Goal: Task Accomplishment & Management: Complete application form

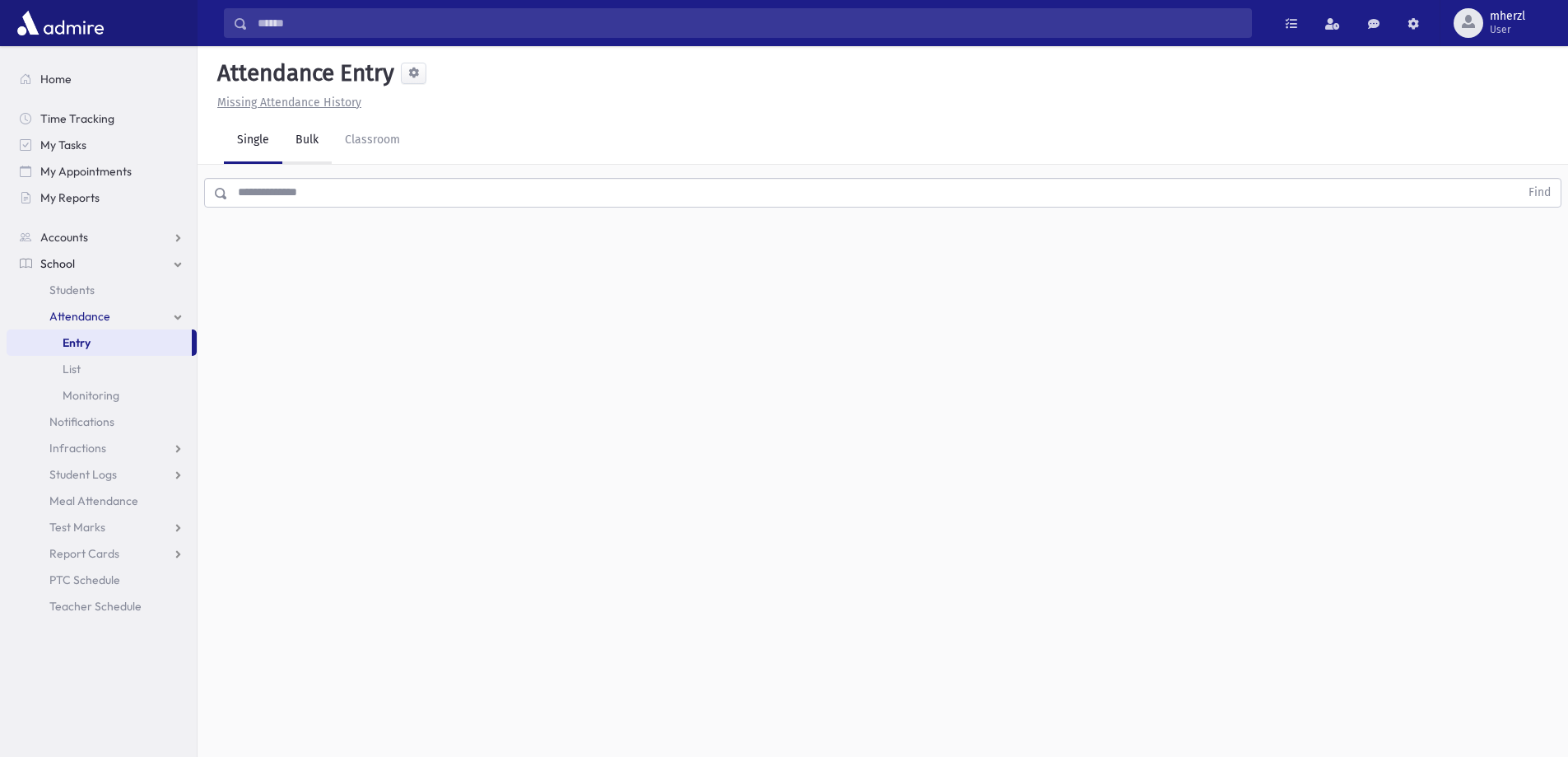
click at [302, 147] on link "Bulk" at bounding box center [307, 140] width 50 height 46
click at [87, 345] on span "Entry" at bounding box center [76, 343] width 28 height 15
click at [286, 198] on input "text" at bounding box center [873, 192] width 1291 height 30
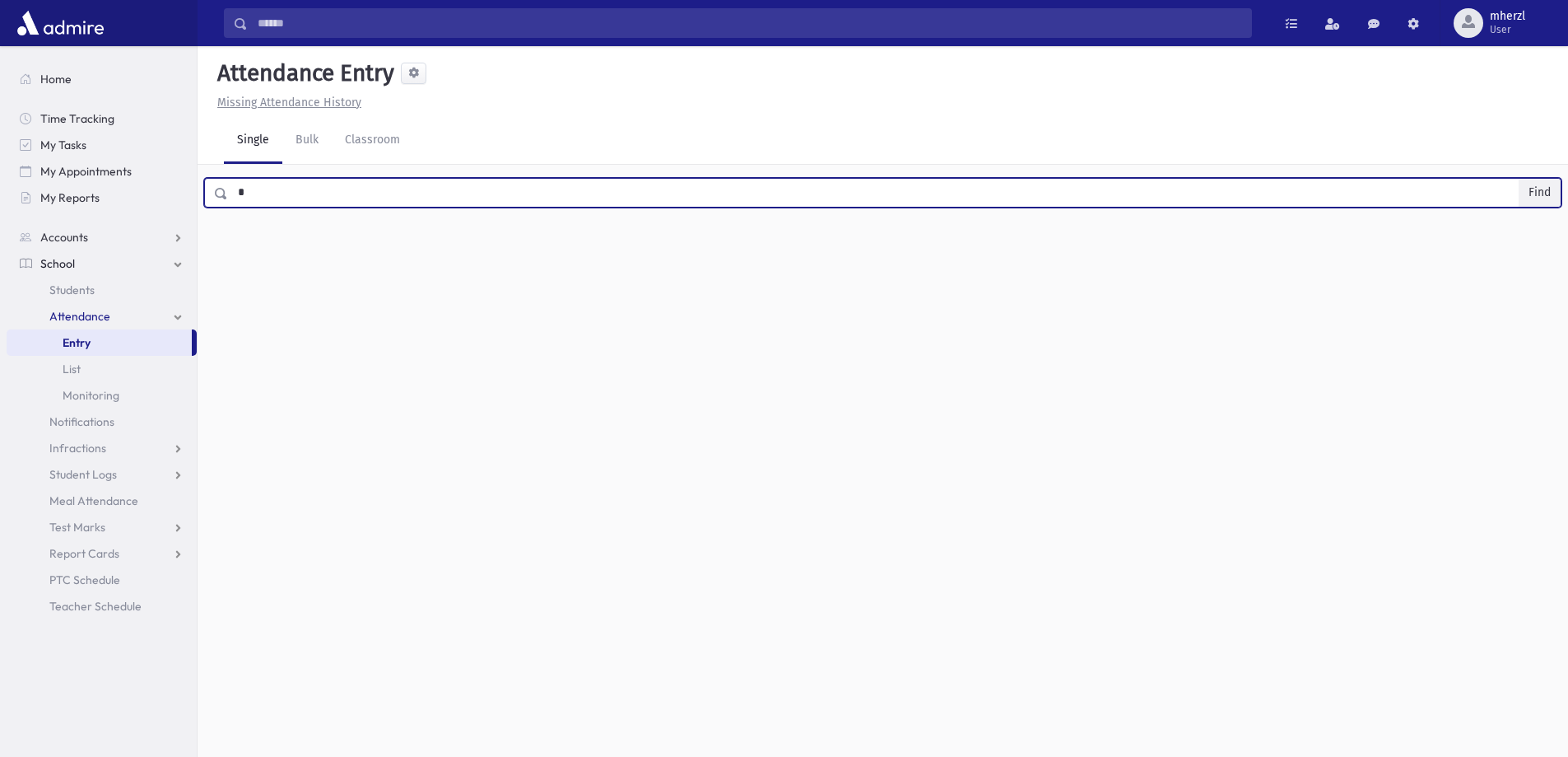
type input "*"
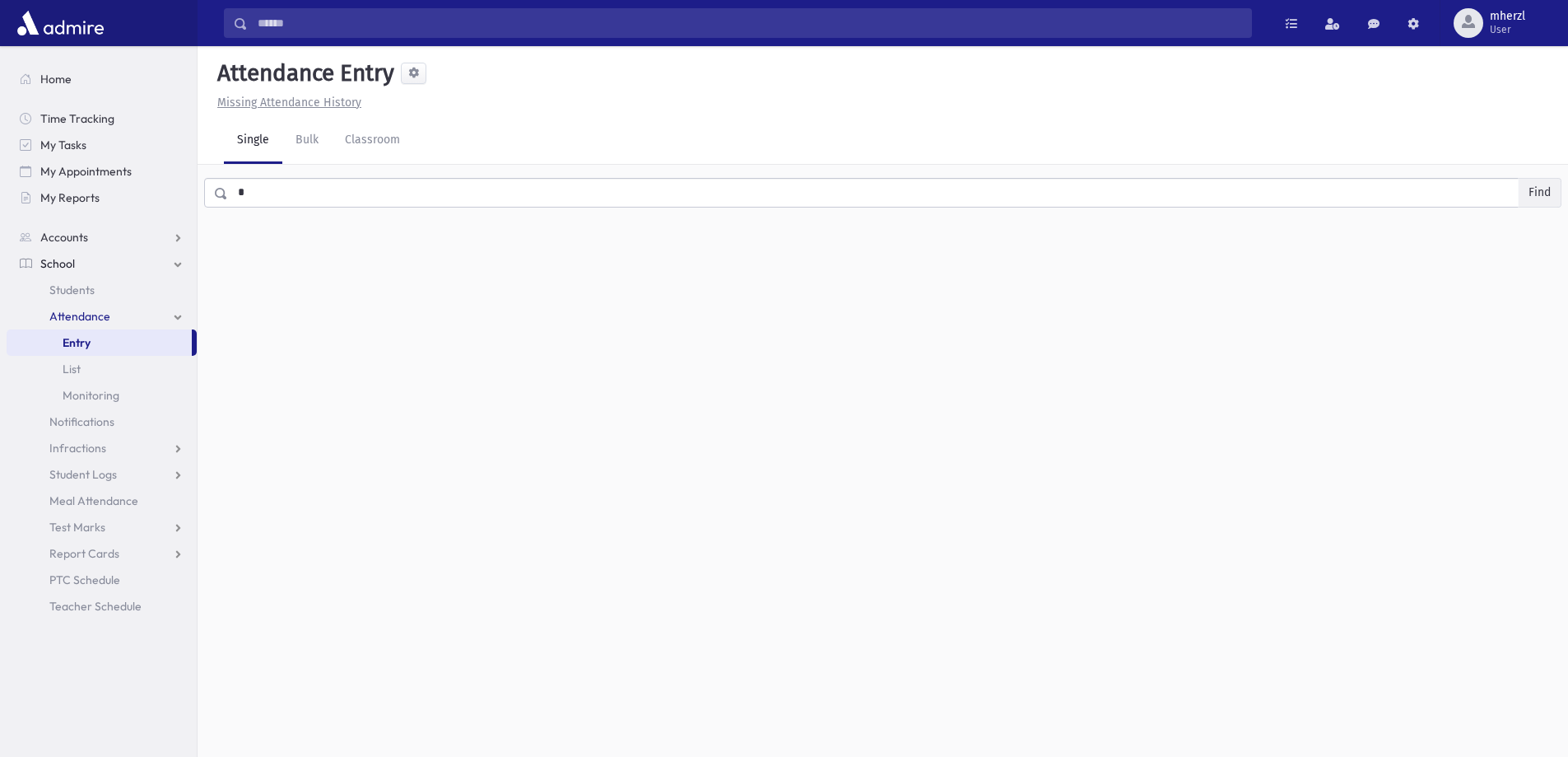
click at [1545, 187] on button "Find" at bounding box center [1539, 192] width 42 height 28
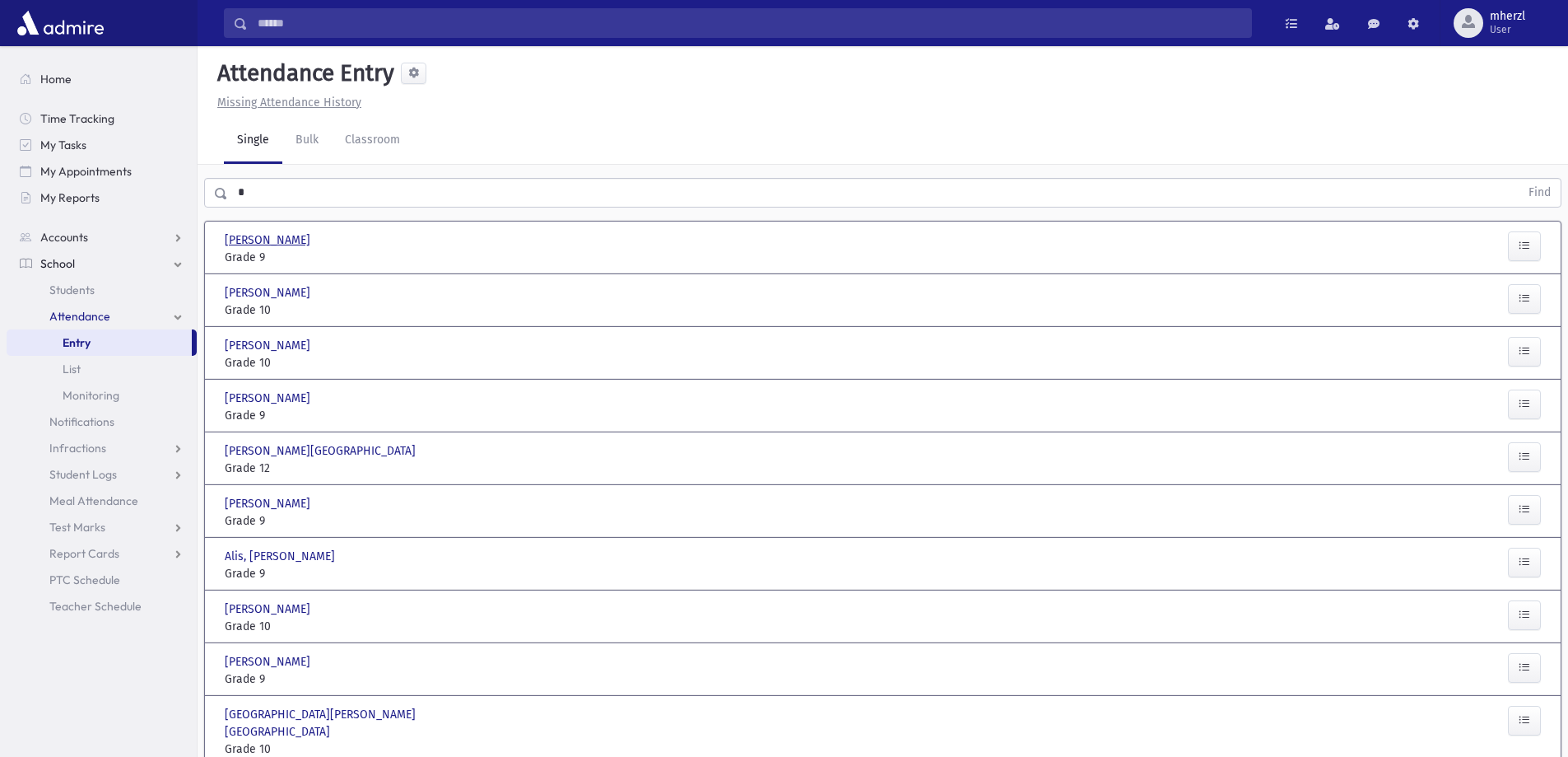
click at [254, 247] on span "[PERSON_NAME]" at bounding box center [268, 240] width 89 height 17
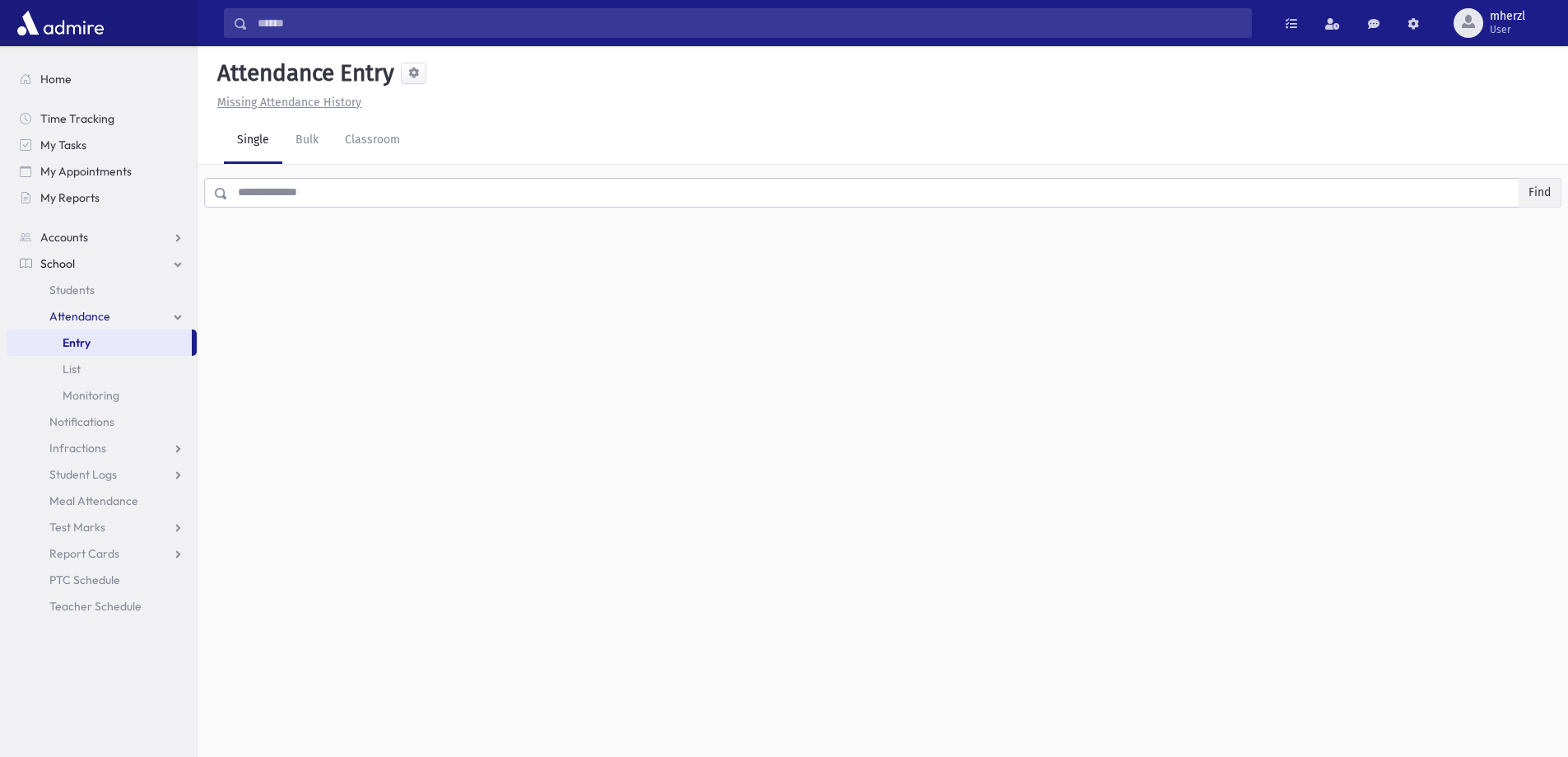
drag, startPoint x: 1540, startPoint y: 193, endPoint x: 1503, endPoint y: 193, distance: 37.0
click at [1539, 193] on button "Find" at bounding box center [1539, 192] width 42 height 28
click at [919, 235] on label "No records found." at bounding box center [883, 237] width 1355 height 31
click at [900, 200] on input "text" at bounding box center [873, 192] width 1291 height 30
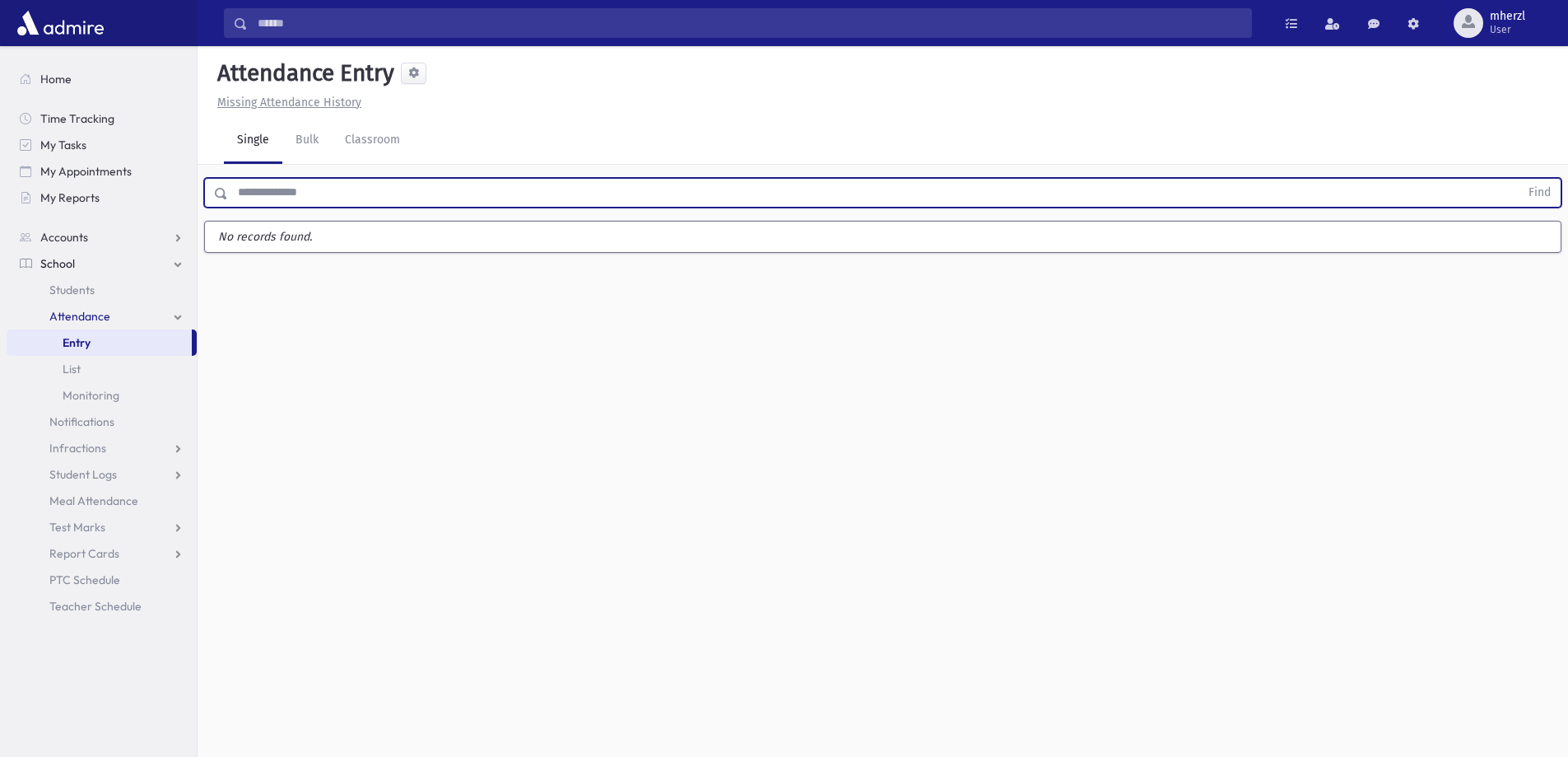
click at [903, 179] on input "text" at bounding box center [873, 192] width 1291 height 30
type input "*"
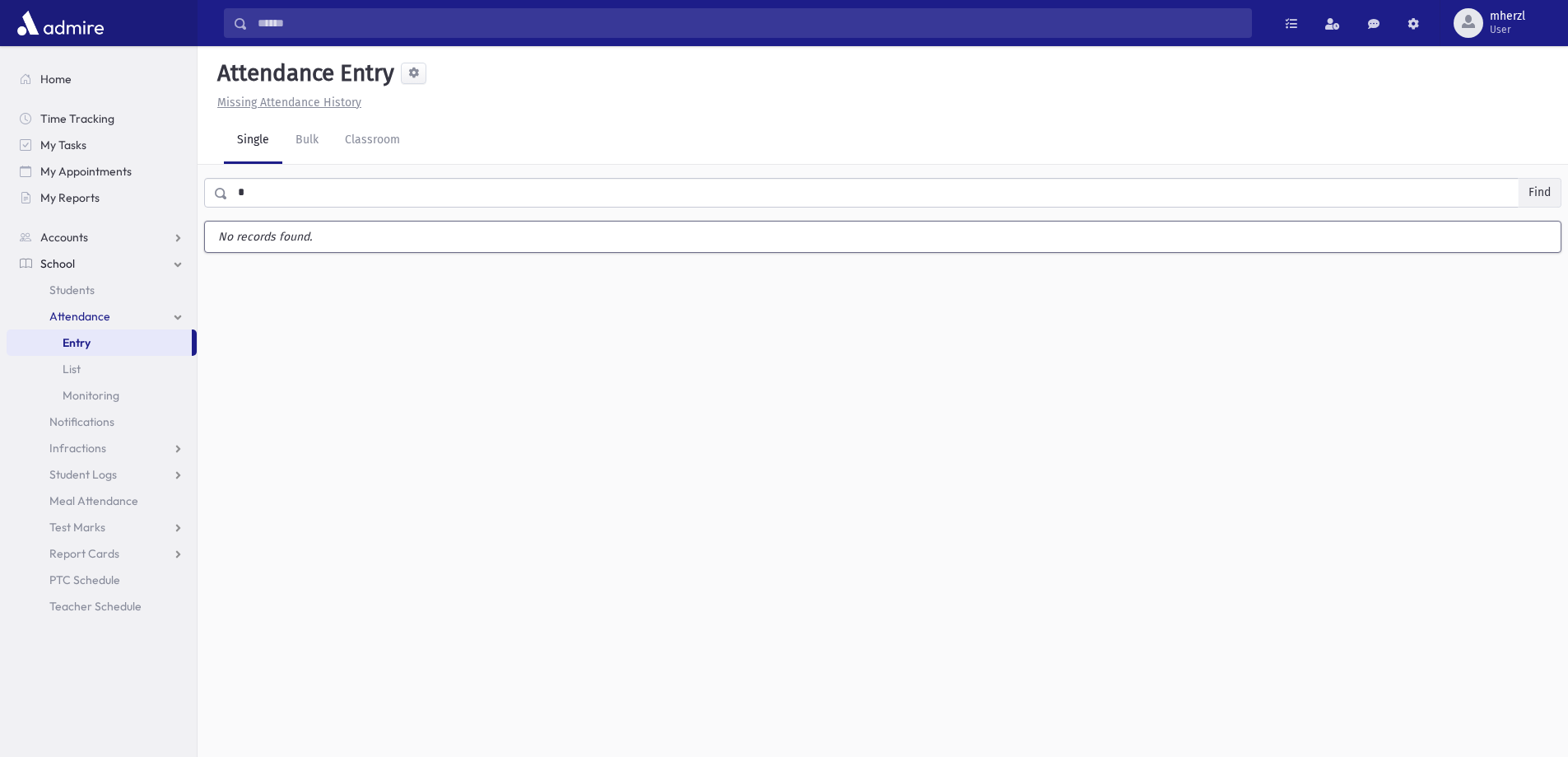
click at [1553, 192] on button "Find" at bounding box center [1539, 192] width 42 height 28
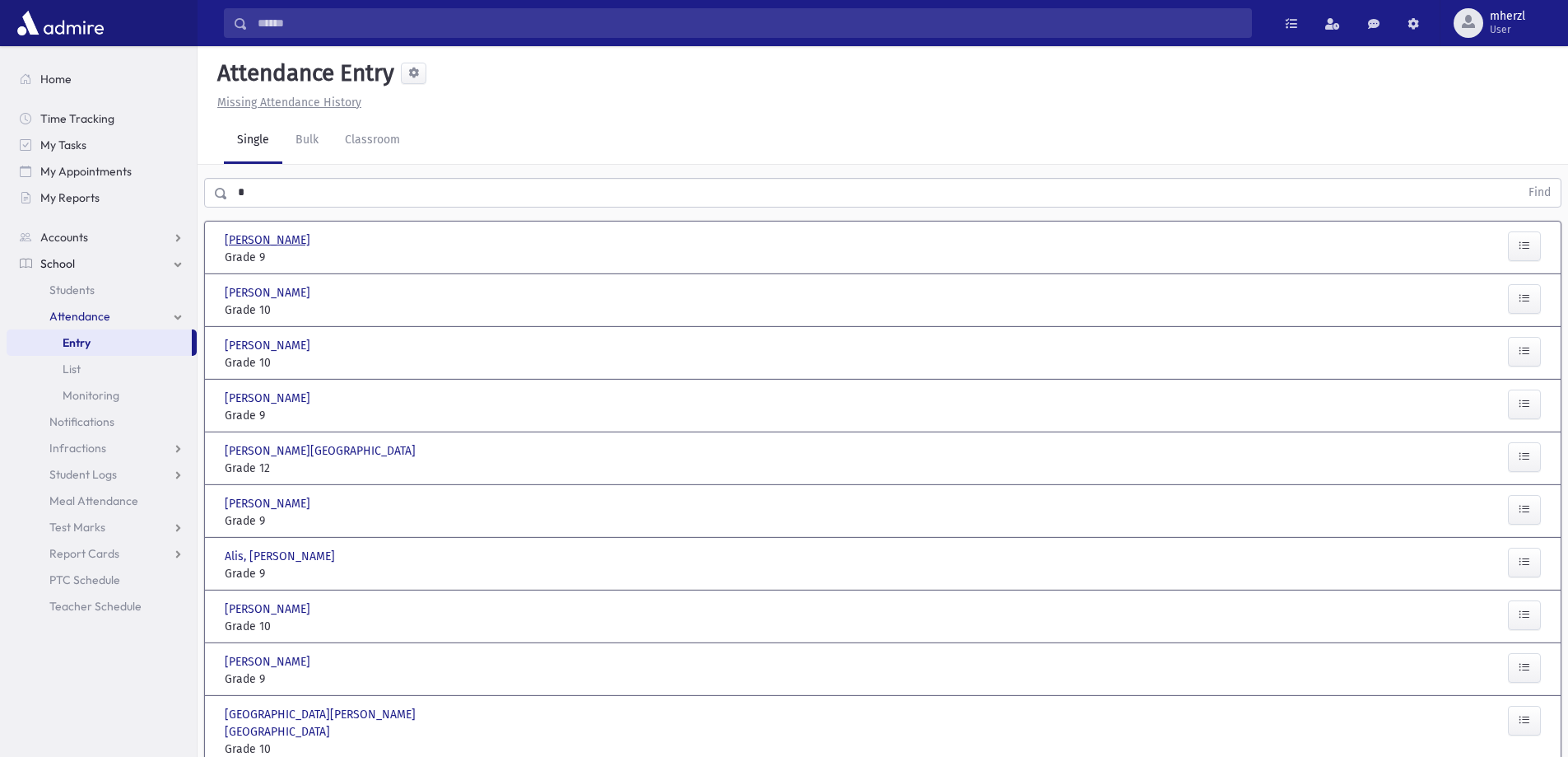
click at [254, 244] on span "[PERSON_NAME]" at bounding box center [268, 240] width 89 height 17
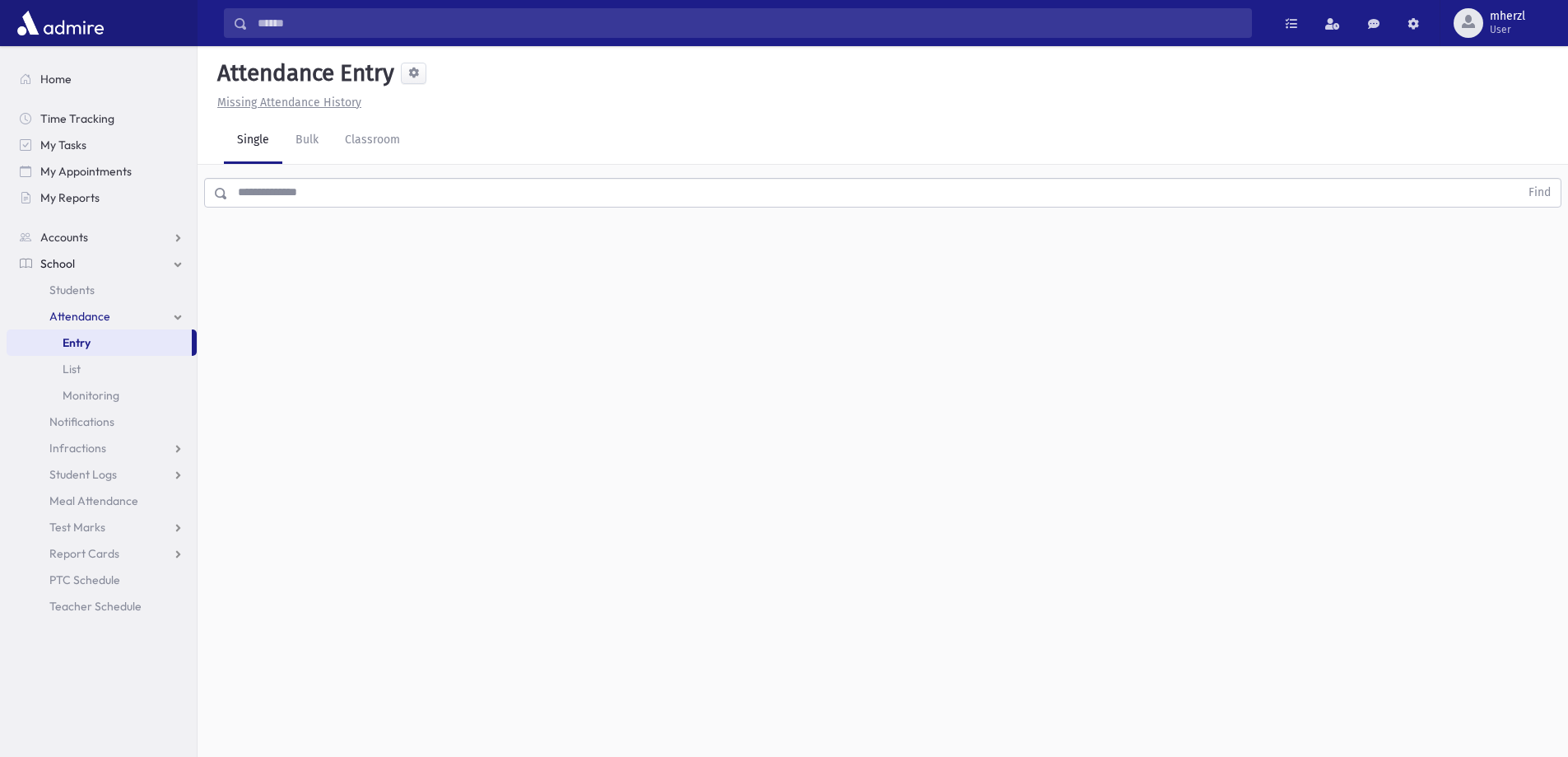
click at [351, 195] on input "text" at bounding box center [873, 192] width 1291 height 30
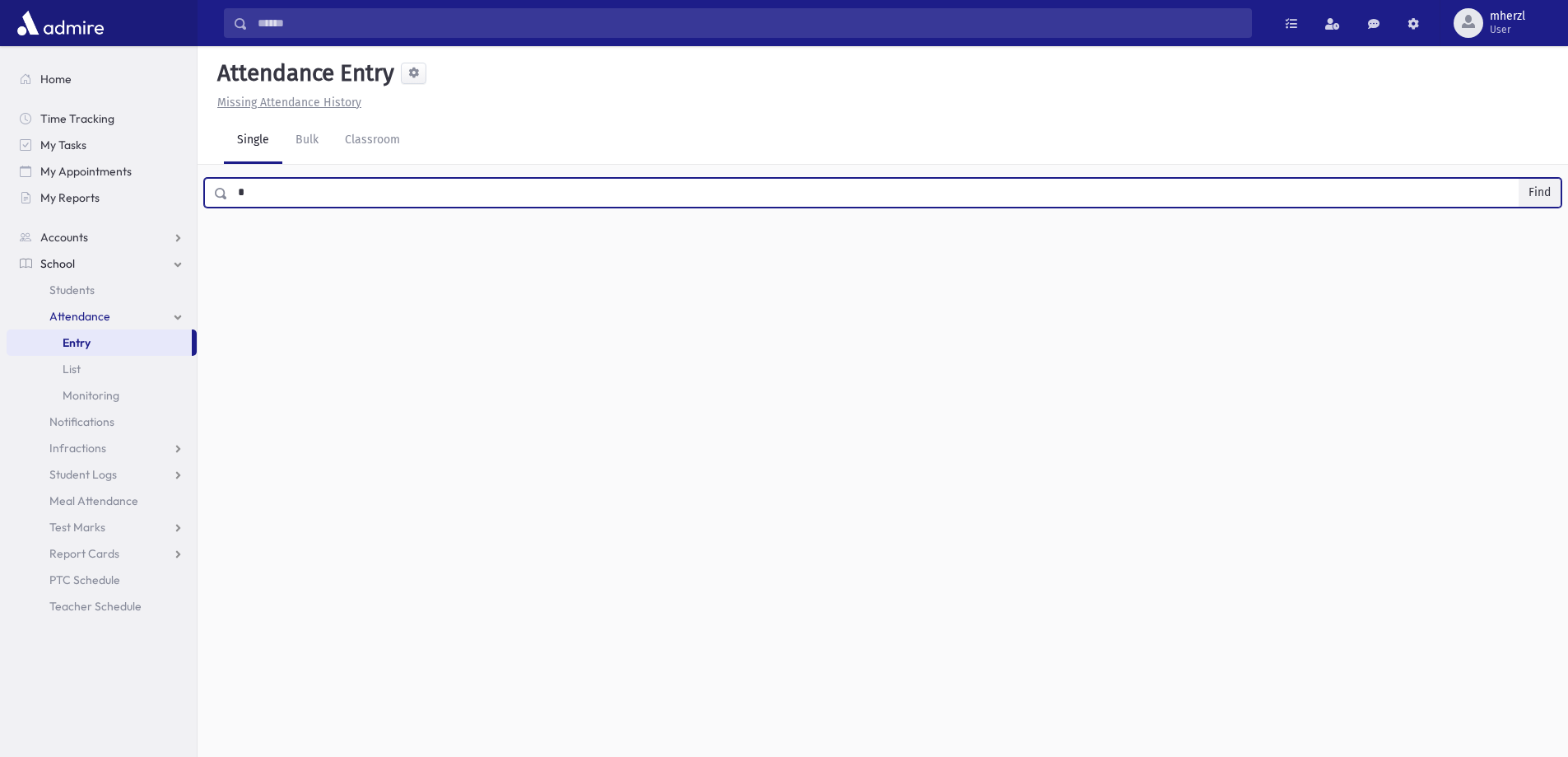
type input "*"
click at [1537, 182] on button "Find" at bounding box center [1539, 192] width 42 height 28
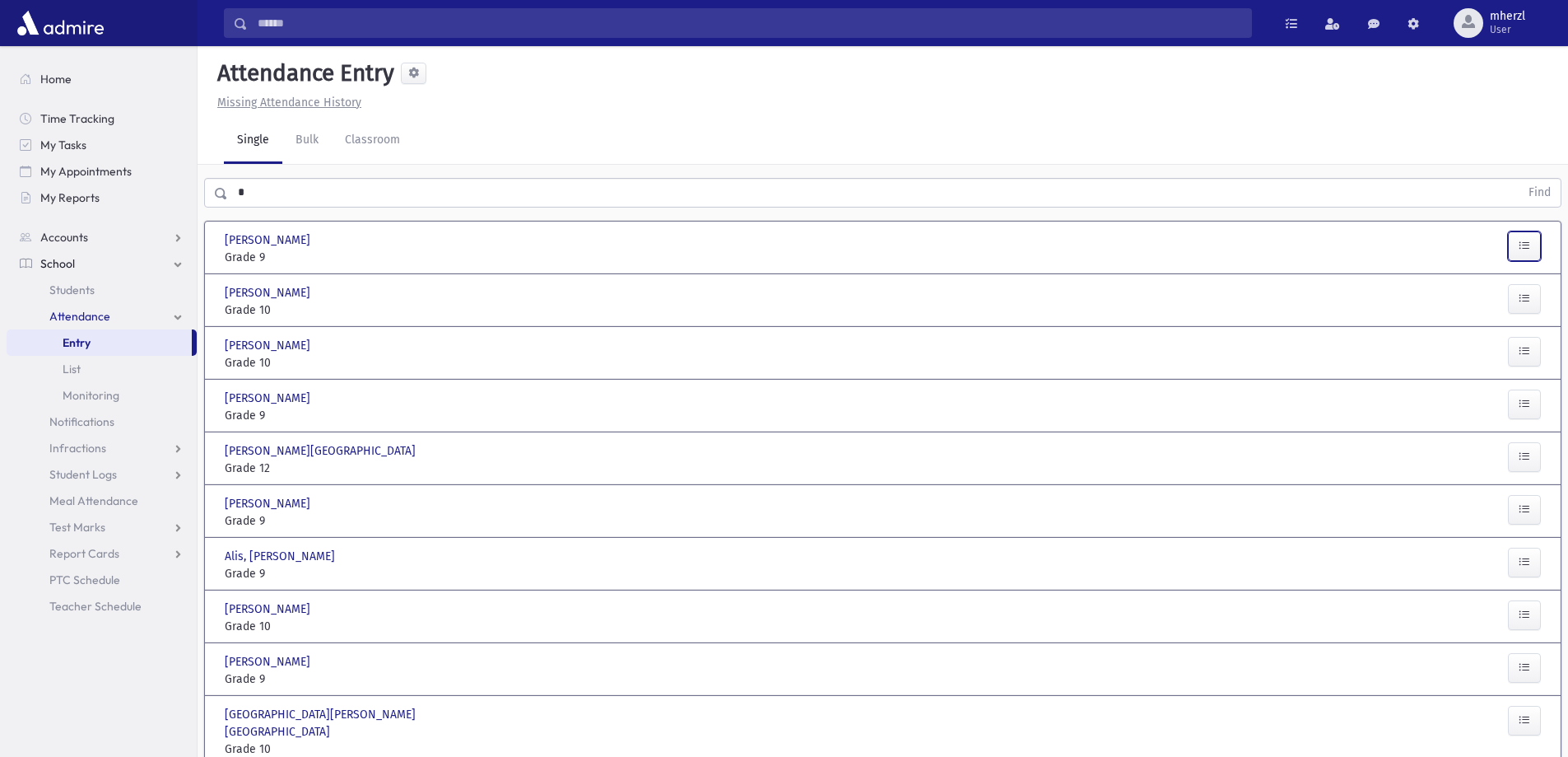
click at [1516, 238] on button "button" at bounding box center [1524, 245] width 32 height 30
